Goal: Navigation & Orientation: Go to known website

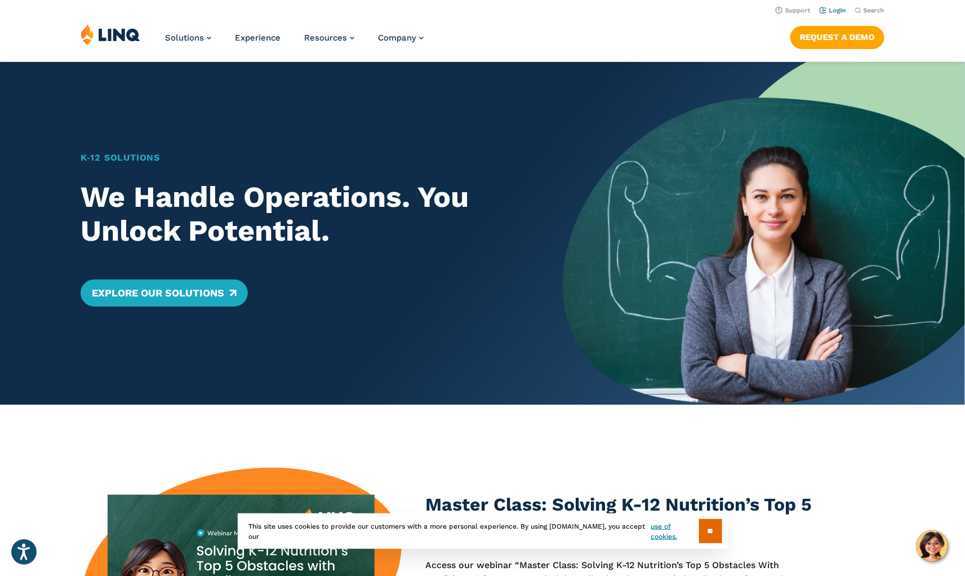
click at [833, 10] on link "Login" at bounding box center [832, 10] width 26 height 7
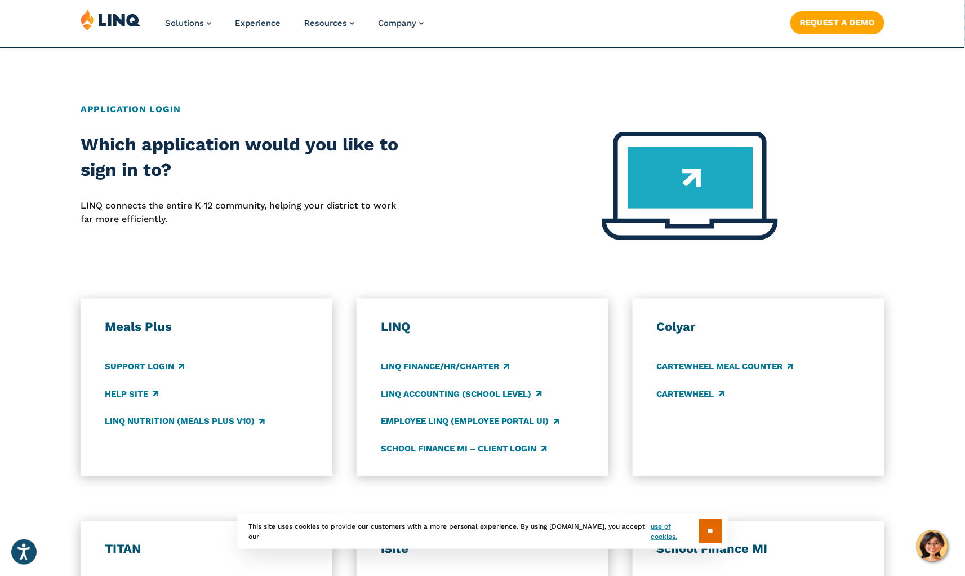
scroll to position [381, 0]
click at [717, 530] on input "**" at bounding box center [710, 531] width 23 height 24
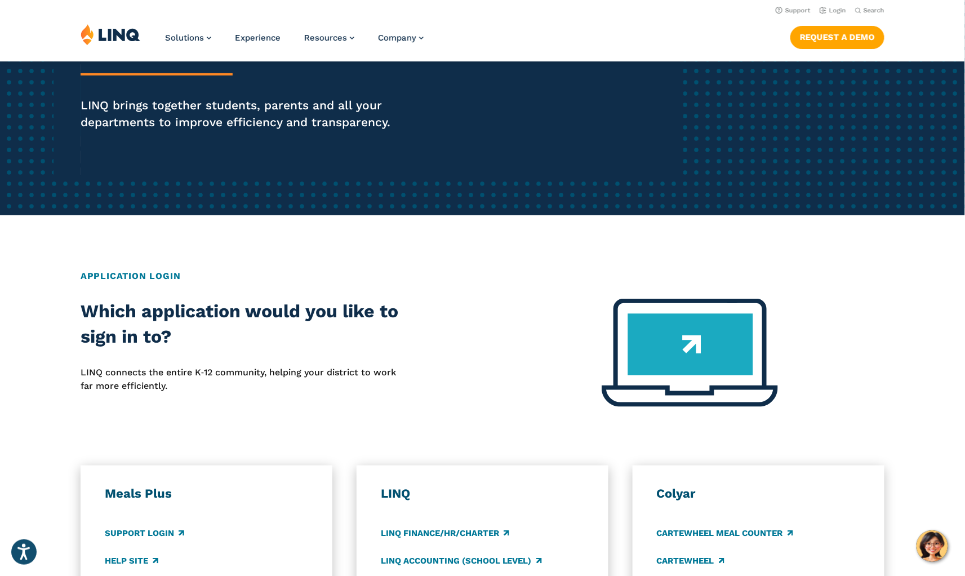
scroll to position [0, 0]
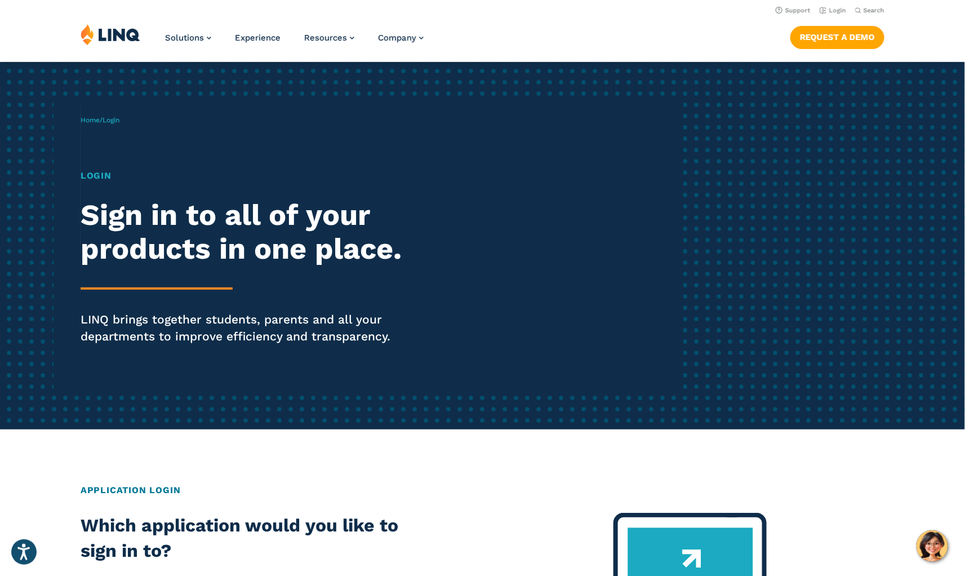
click at [101, 179] on h1 "Login" at bounding box center [267, 176] width 372 height 14
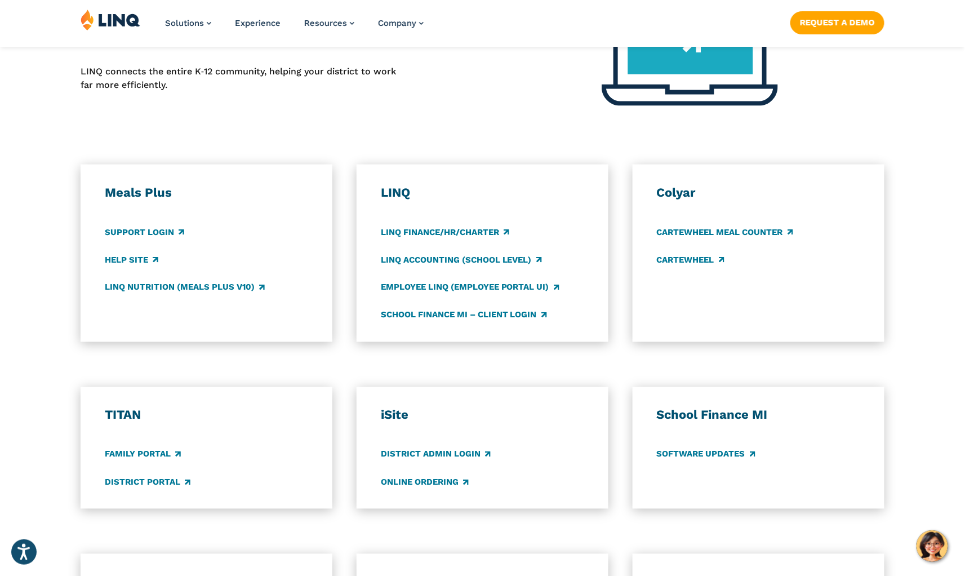
scroll to position [517, 0]
